Goal: Task Accomplishment & Management: Manage account settings

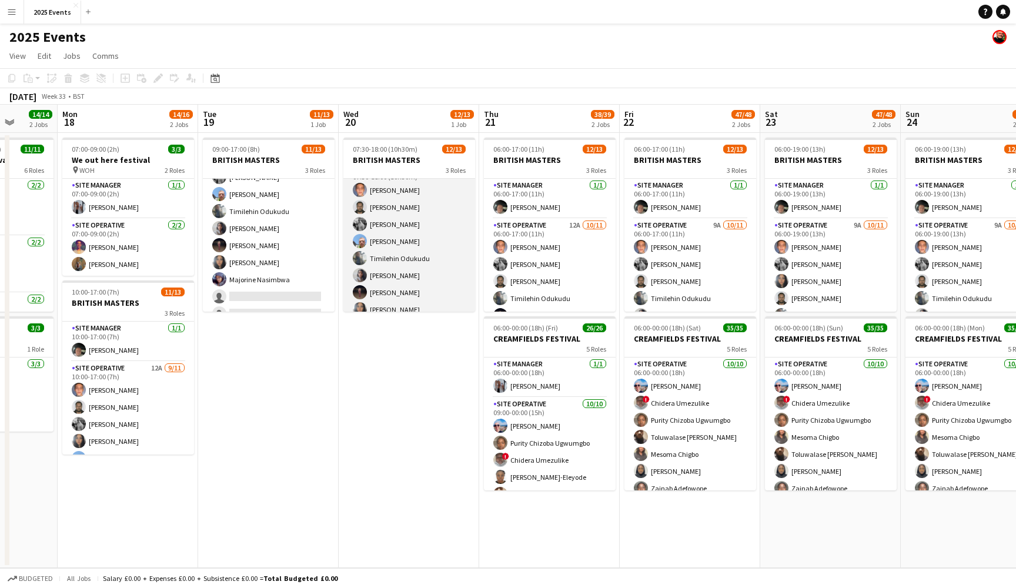
scroll to position [54, 0]
click at [395, 229] on app-card-role "Site Operative 13A [DATE] 07:30-18:00 (10h30m) [PERSON_NAME] [PERSON_NAME] [PER…" at bounding box center [409, 270] width 132 height 211
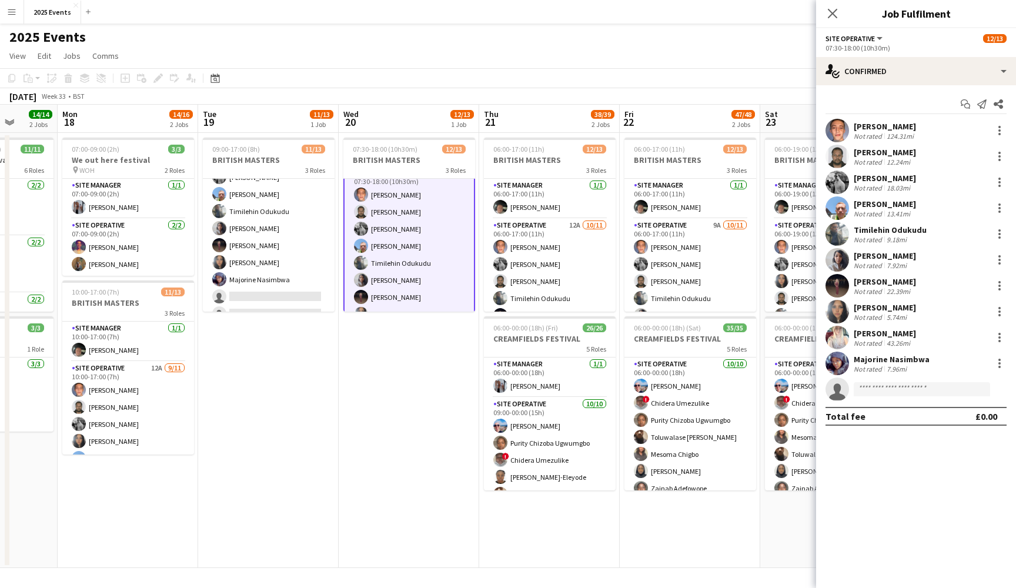
click at [864, 176] on div "[PERSON_NAME]" at bounding box center [885, 178] width 62 height 11
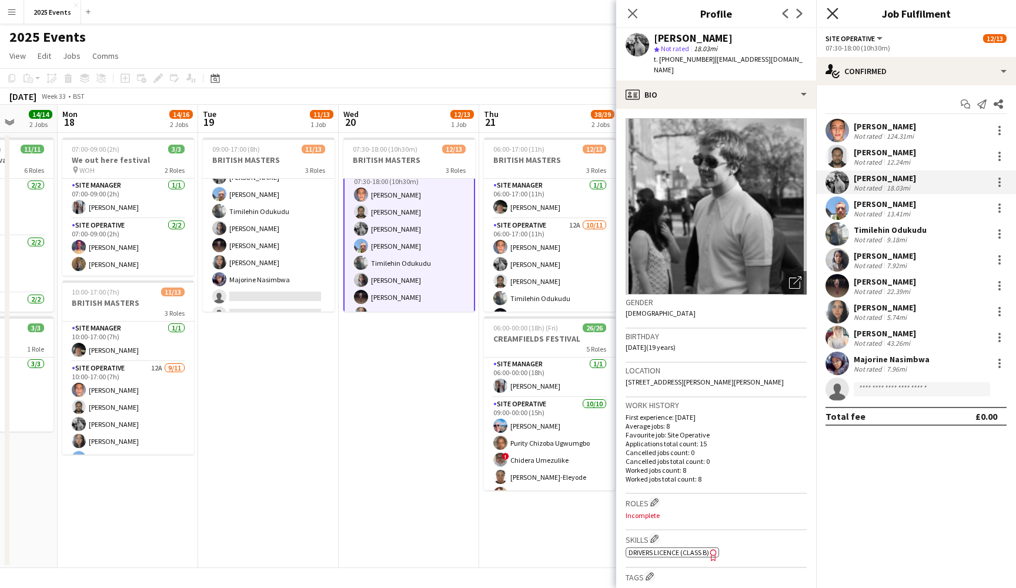
click at [832, 13] on icon at bounding box center [832, 13] width 11 height 11
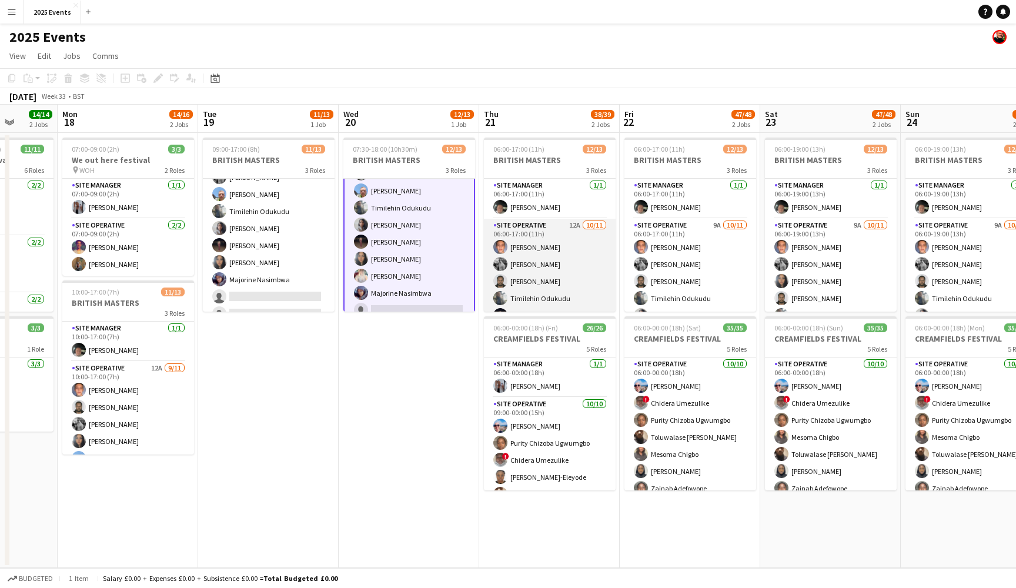
scroll to position [0, 0]
click at [551, 223] on app-card-role "Site Operative 12A [DATE] 06:00-17:00 (11h) [PERSON_NAME] [PERSON_NAME] [PERSON…" at bounding box center [550, 324] width 132 height 211
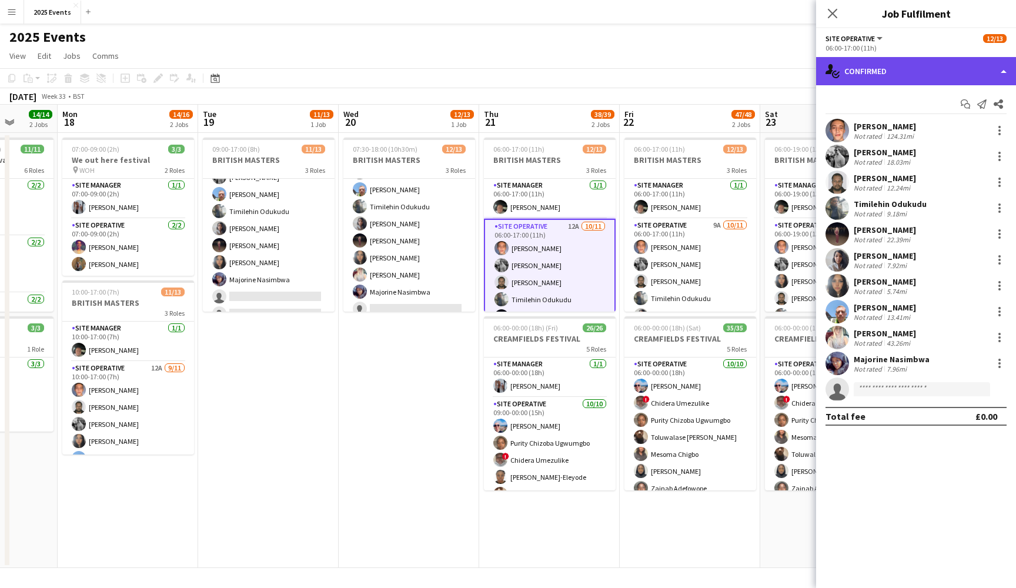
click at [984, 76] on div "single-neutral-actions-check-2 Confirmed" at bounding box center [916, 71] width 200 height 28
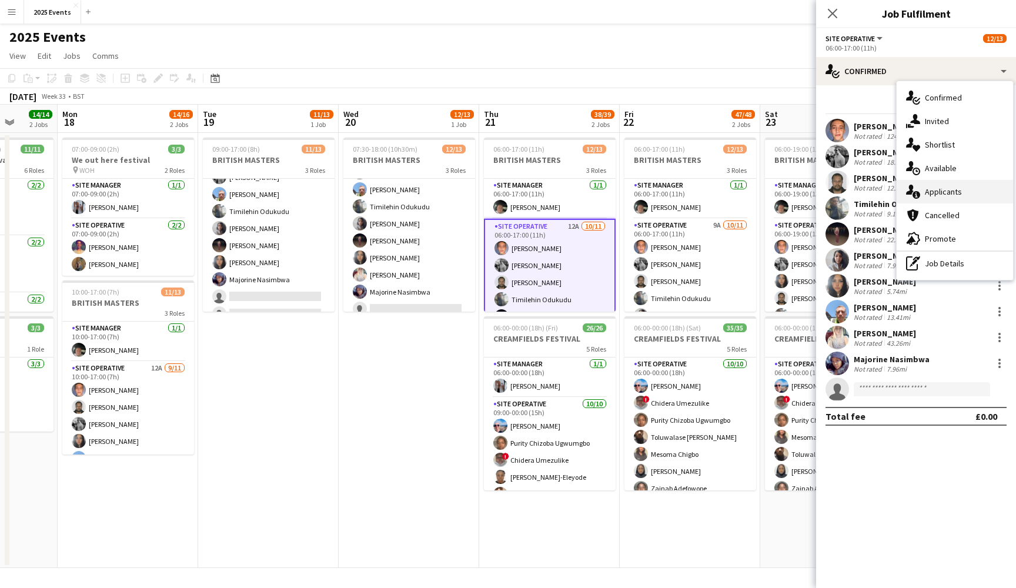
click at [942, 198] on div "single-neutral-actions-information Applicants" at bounding box center [955, 192] width 116 height 24
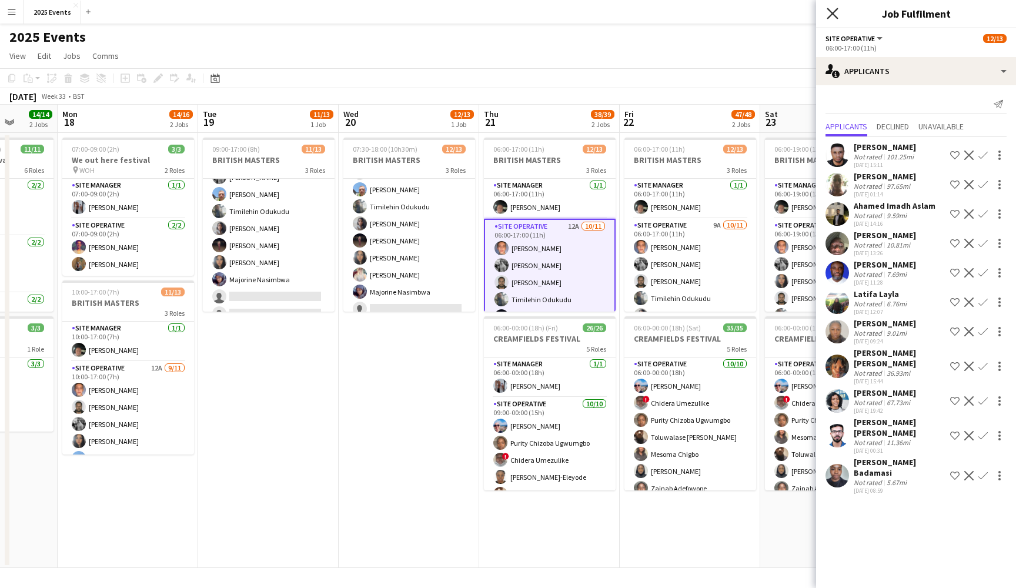
click at [832, 16] on icon "Close pop-in" at bounding box center [832, 13] width 11 height 11
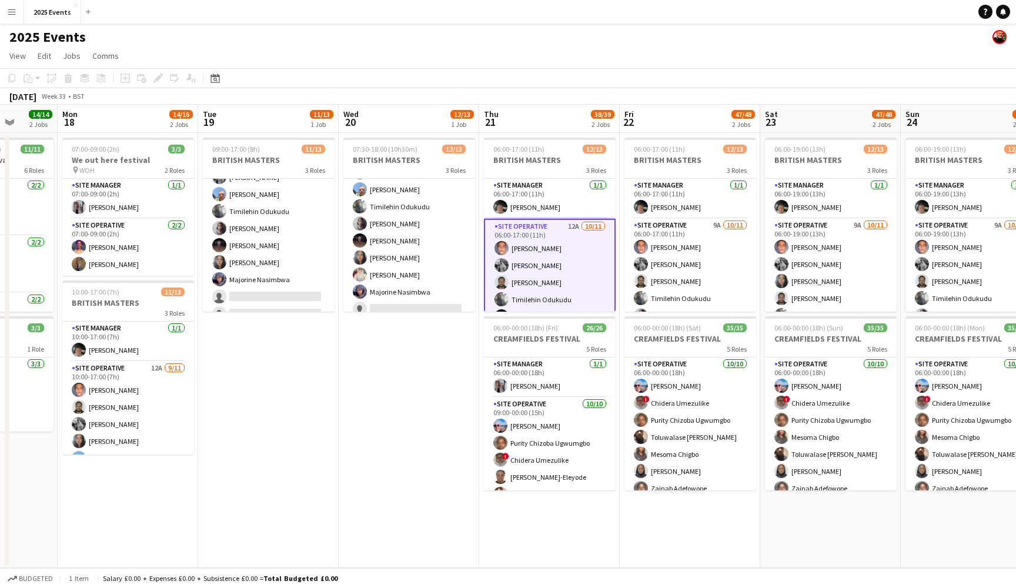
click at [18, 19] on button "Menu" at bounding box center [12, 12] width 24 height 24
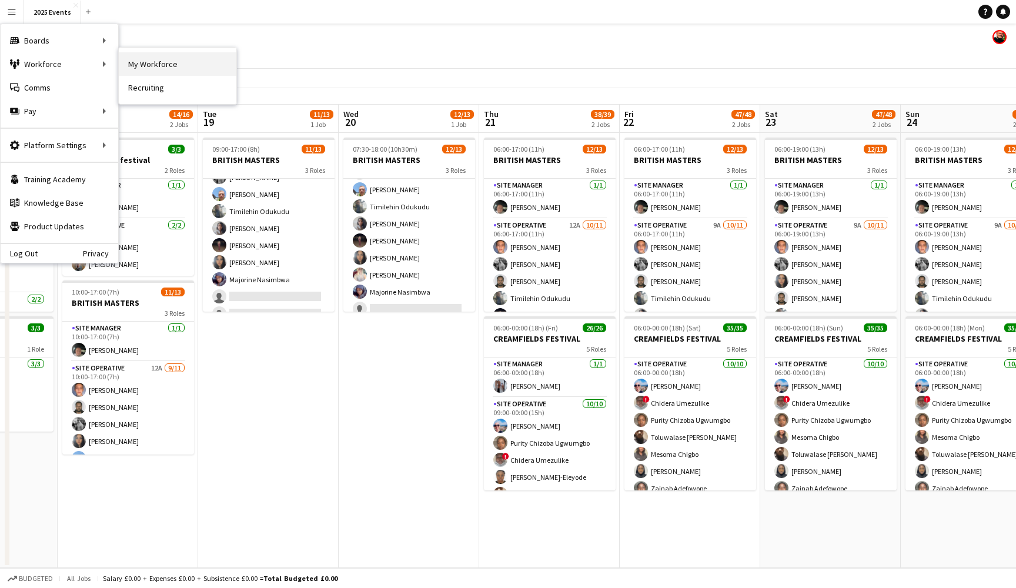
click at [139, 58] on link "My Workforce" at bounding box center [178, 64] width 118 height 24
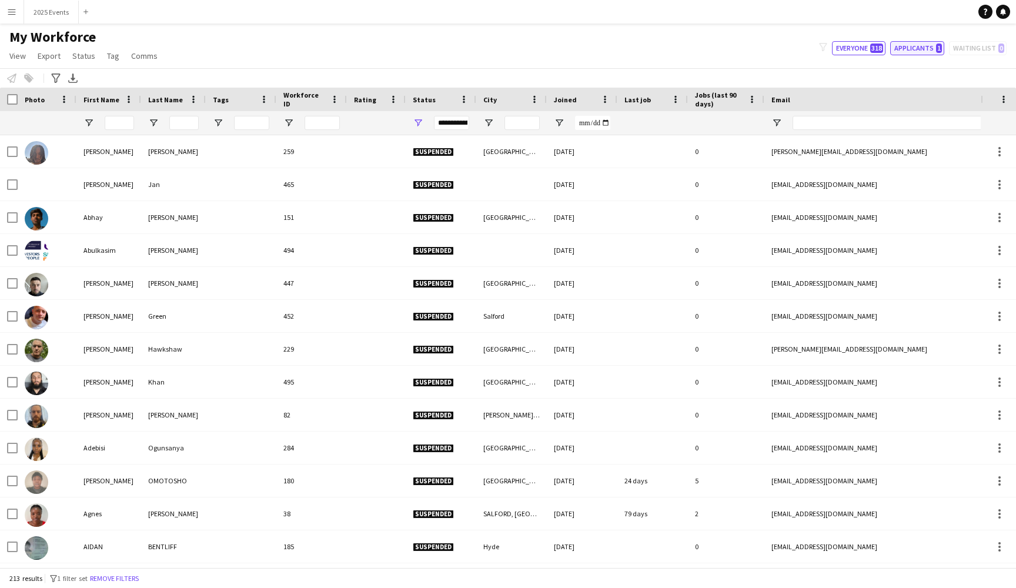
click at [911, 46] on button "Applicants 1" at bounding box center [918, 48] width 54 height 14
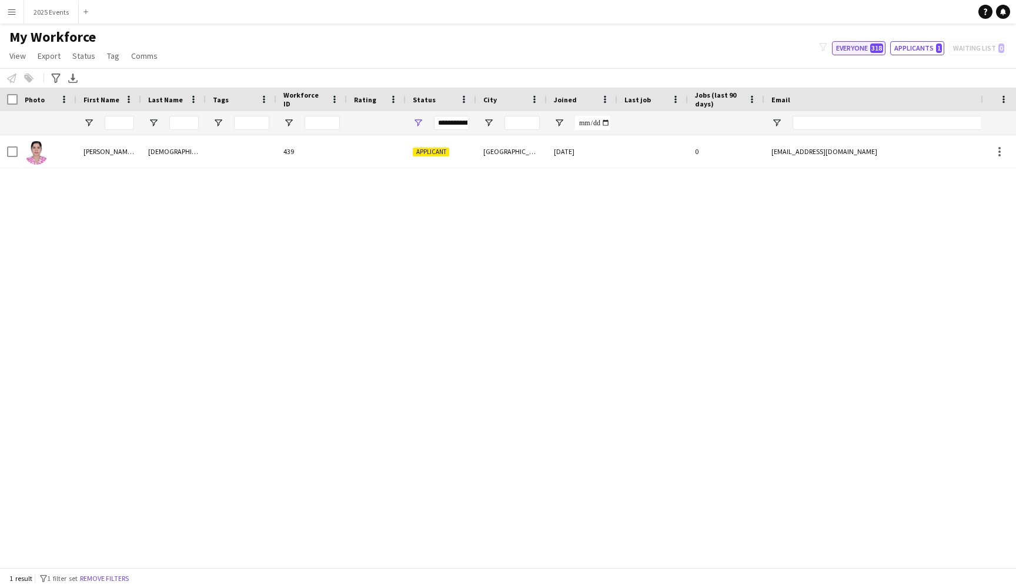
click at [865, 53] on button "Everyone 318" at bounding box center [859, 48] width 54 height 14
type input "**********"
